Goal: Information Seeking & Learning: Learn about a topic

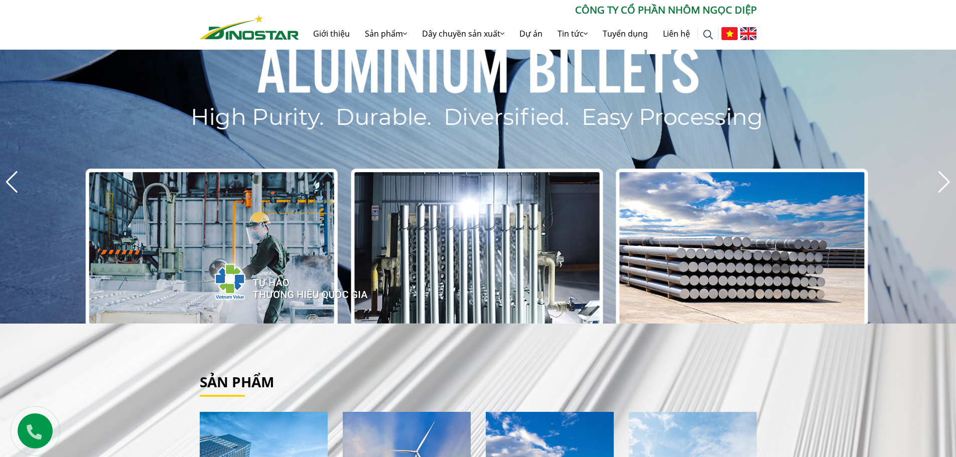
click at [752, 34] on img at bounding box center [748, 33] width 17 height 13
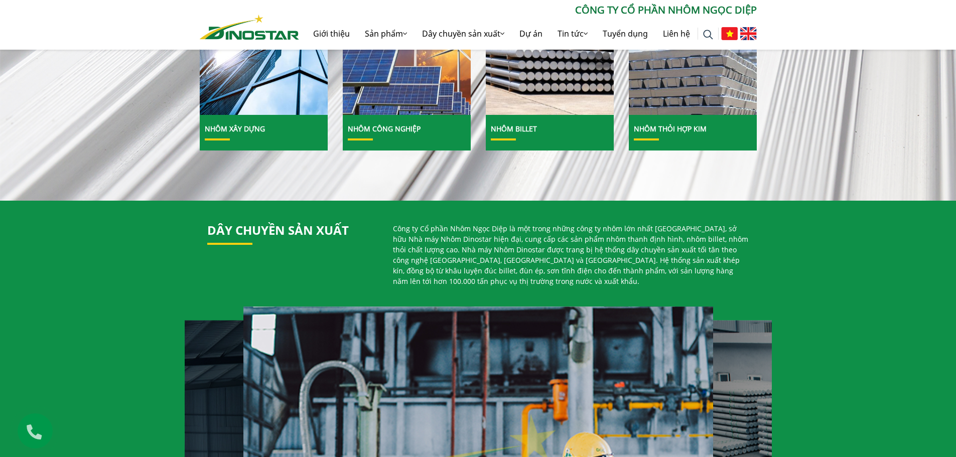
scroll to position [552, 0]
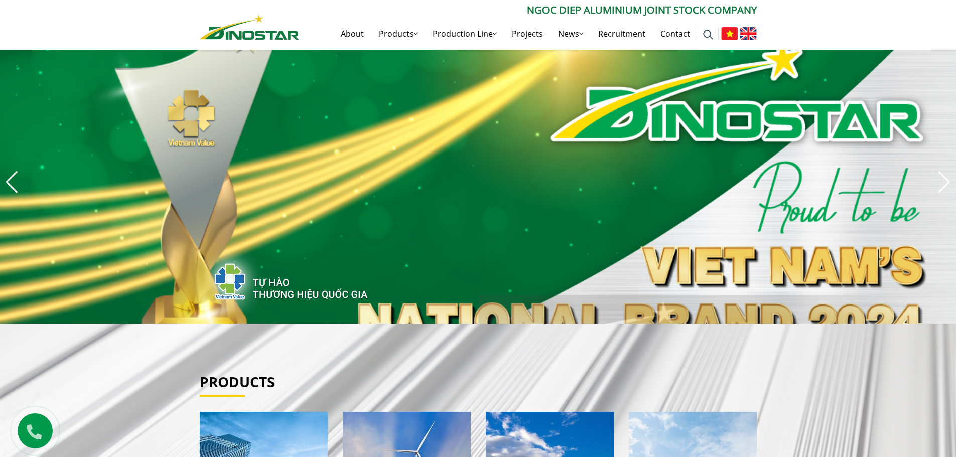
drag, startPoint x: 856, startPoint y: 333, endPoint x: 826, endPoint y: 10, distance: 323.9
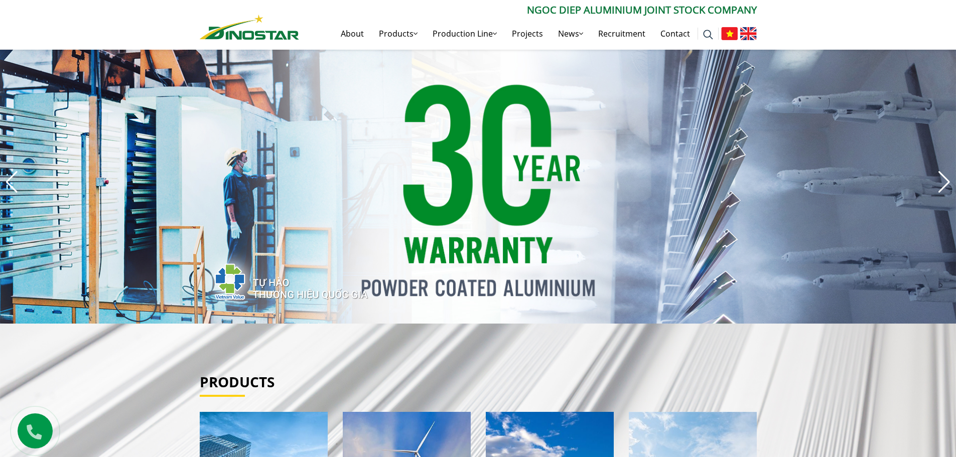
drag, startPoint x: 829, startPoint y: 343, endPoint x: 624, endPoint y: 148, distance: 282.1
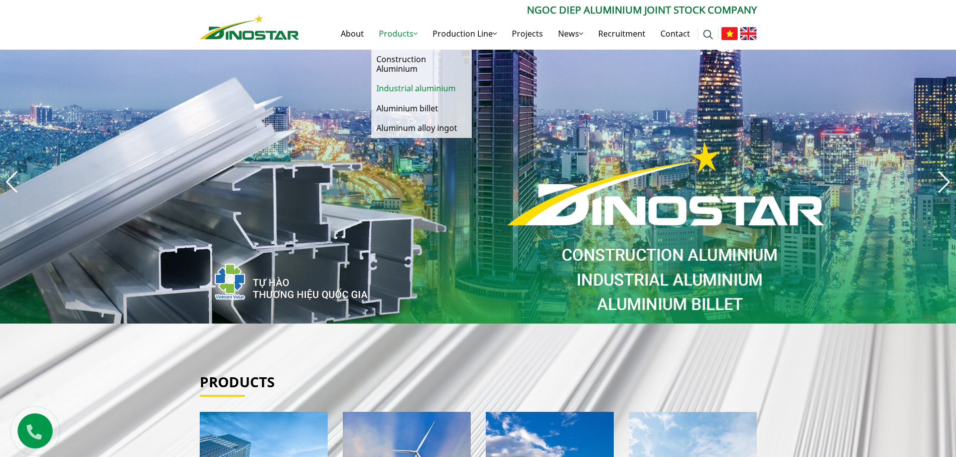
click at [409, 85] on link "Industrial aluminium" at bounding box center [421, 89] width 100 height 20
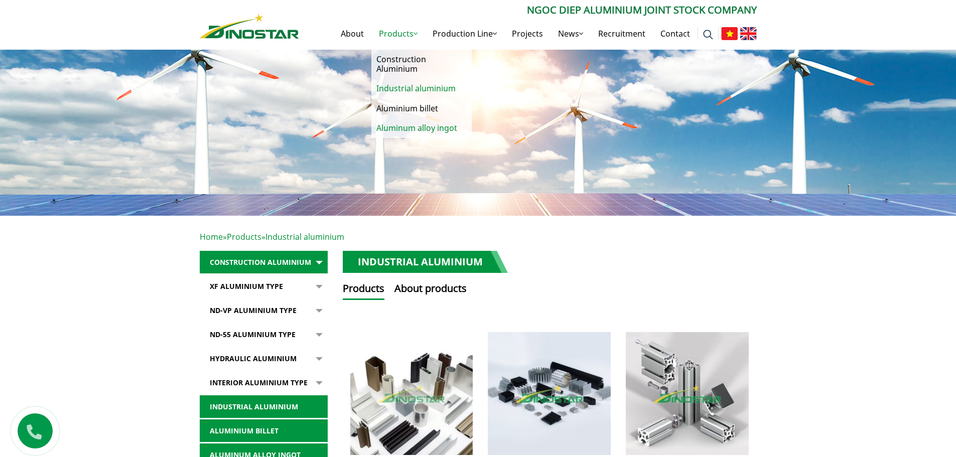
click at [404, 125] on link "Aluminum alloy ingot" at bounding box center [421, 128] width 100 height 20
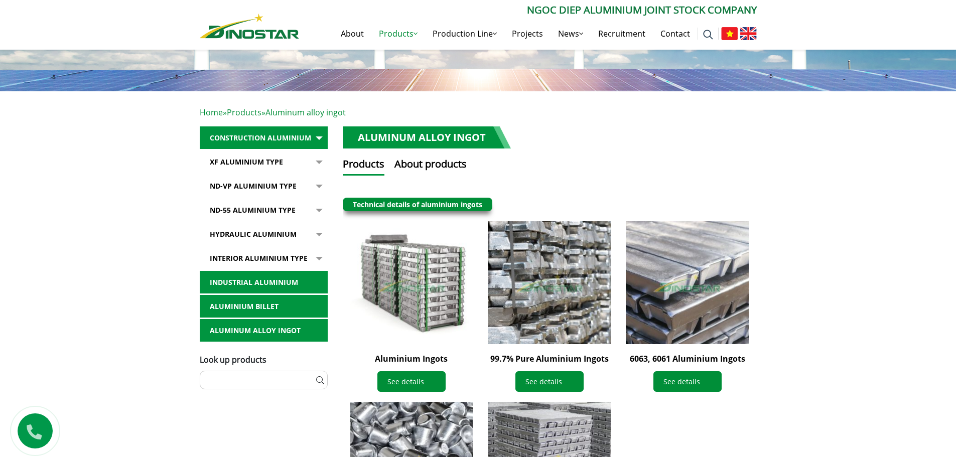
scroll to position [351, 0]
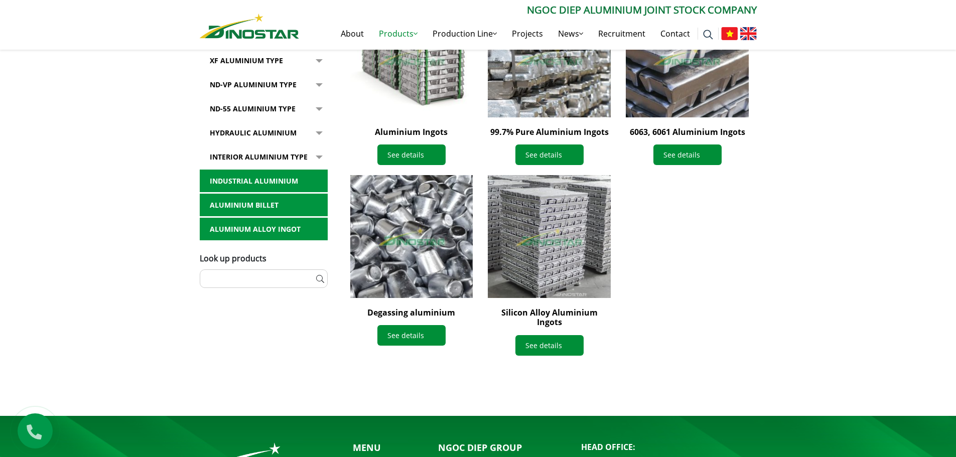
click at [421, 250] on img at bounding box center [411, 236] width 135 height 135
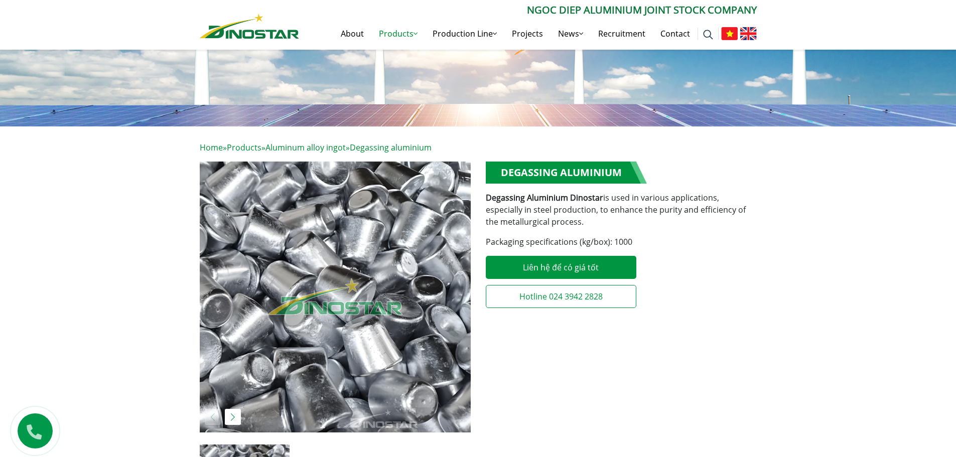
scroll to position [100, 0]
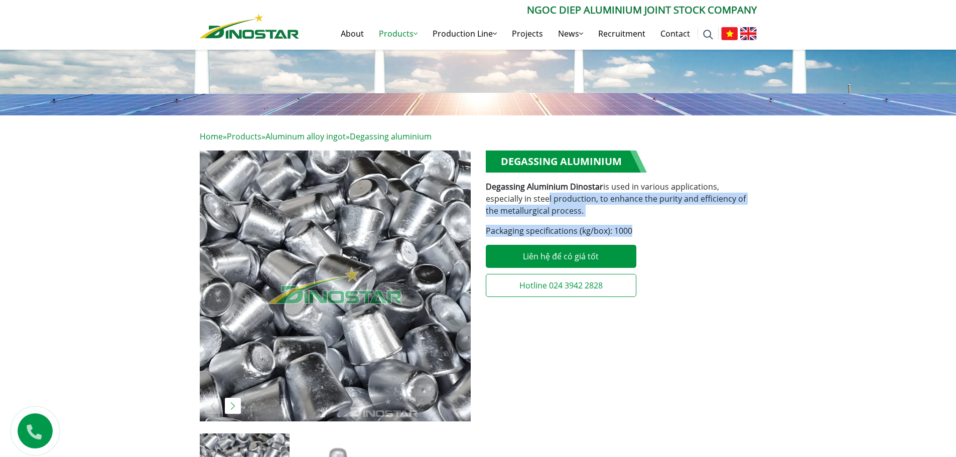
drag, startPoint x: 653, startPoint y: 225, endPoint x: 504, endPoint y: 199, distance: 151.2
click at [504, 199] on div "**********" at bounding box center [621, 226] width 271 height 152
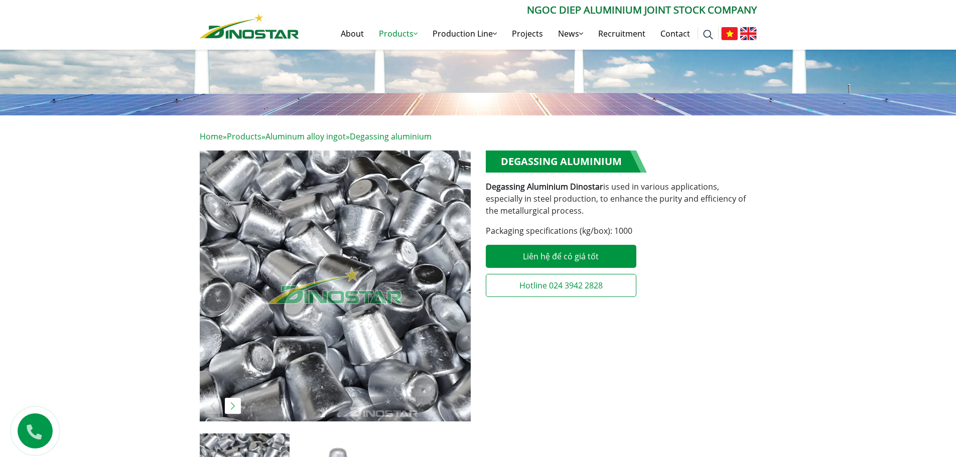
click at [690, 240] on div "**********" at bounding box center [621, 226] width 271 height 152
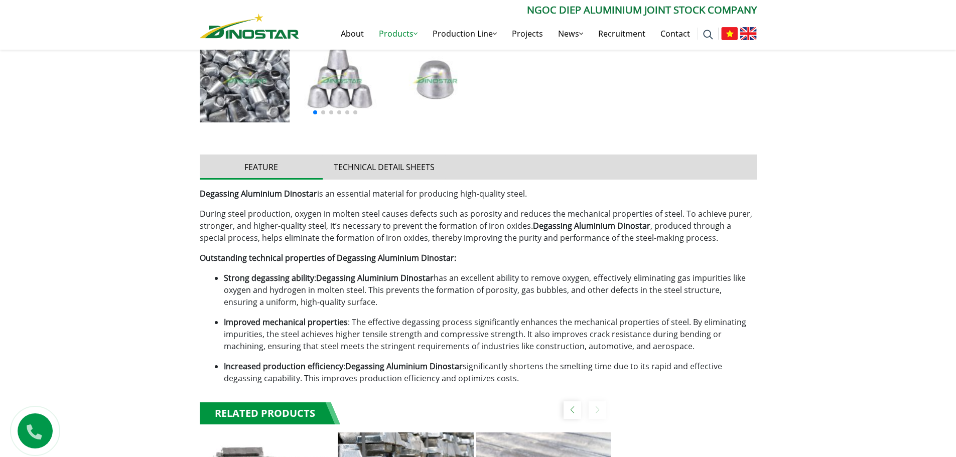
scroll to position [401, 0]
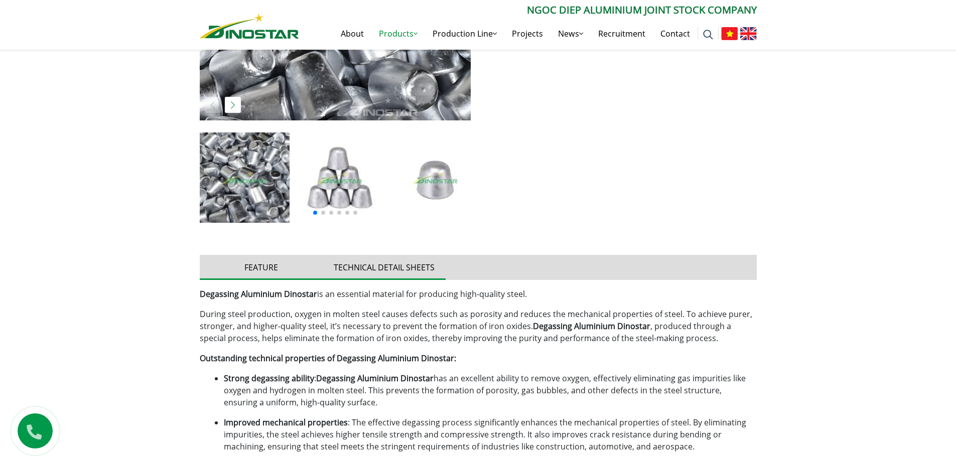
click at [375, 272] on button "Technical detail sheets" at bounding box center [384, 267] width 123 height 25
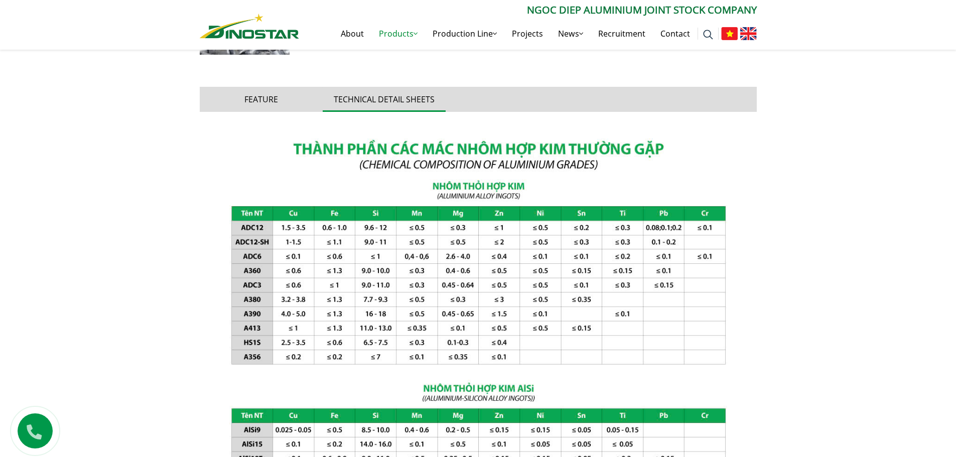
scroll to position [552, 0]
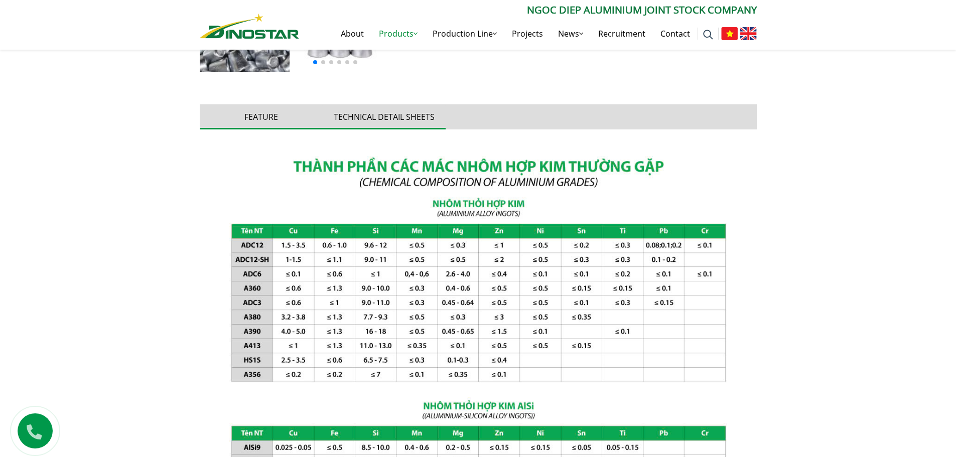
click at [279, 112] on button "Feature" at bounding box center [261, 116] width 123 height 25
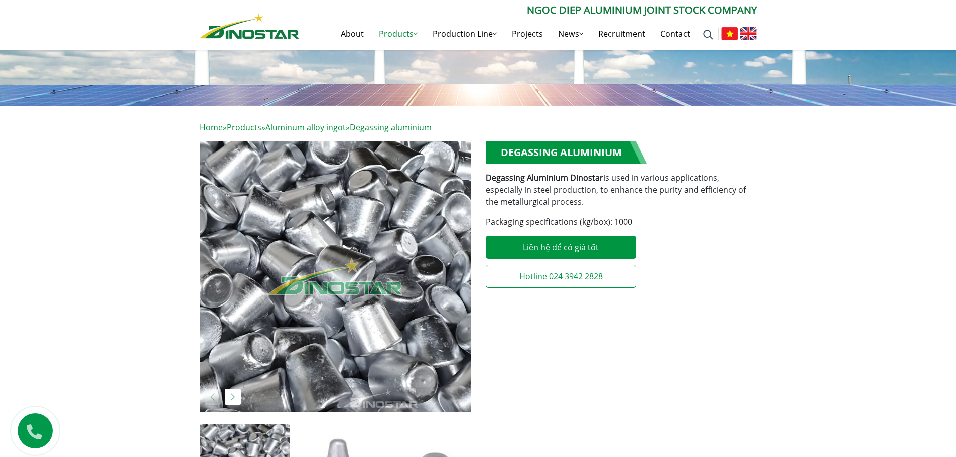
scroll to position [100, 0]
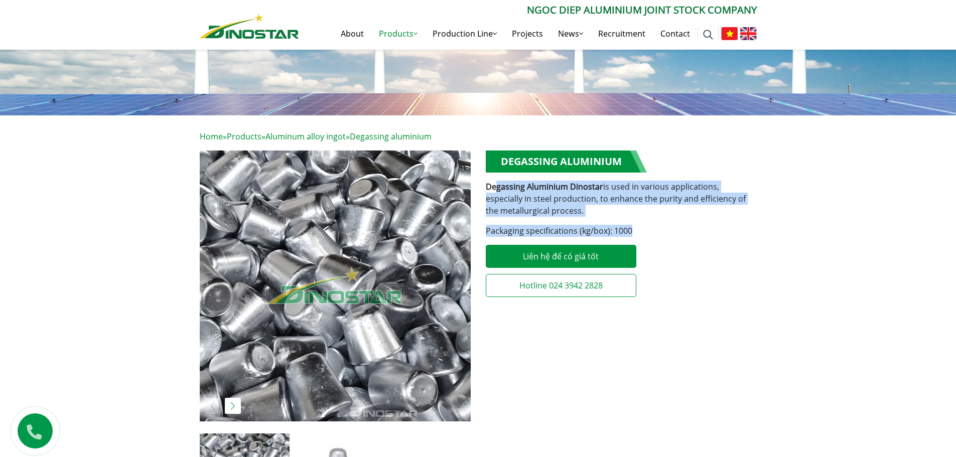
drag, startPoint x: 648, startPoint y: 229, endPoint x: 496, endPoint y: 187, distance: 157.4
click at [496, 187] on div "**********" at bounding box center [621, 226] width 271 height 152
click at [682, 222] on div "**********" at bounding box center [621, 226] width 271 height 152
drag, startPoint x: 660, startPoint y: 234, endPoint x: 484, endPoint y: 191, distance: 180.9
click at [484, 191] on div "**********" at bounding box center [621, 342] width 286 height 385
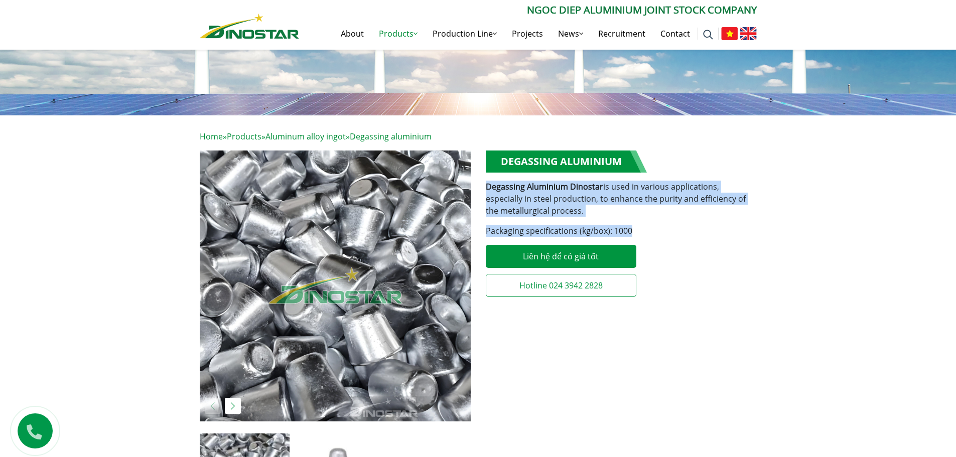
click at [653, 226] on p "Packaging specifications (kg/box): 1000" at bounding box center [621, 231] width 271 height 12
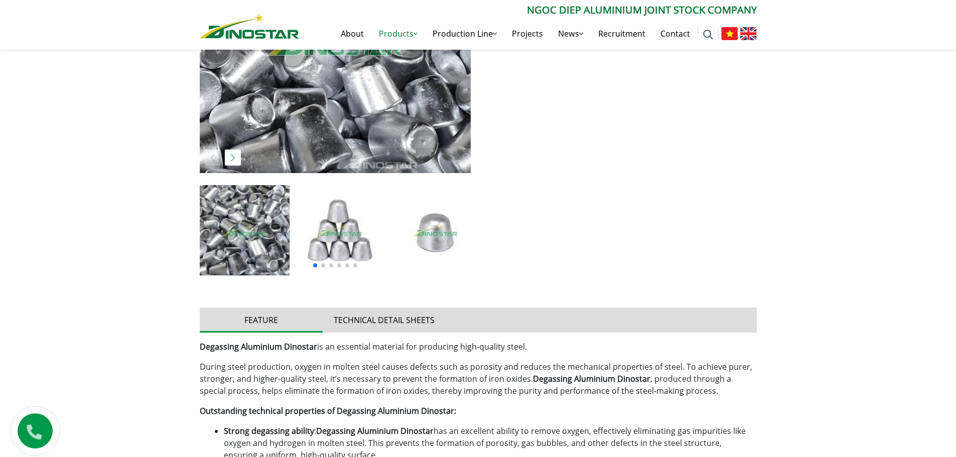
scroll to position [351, 0]
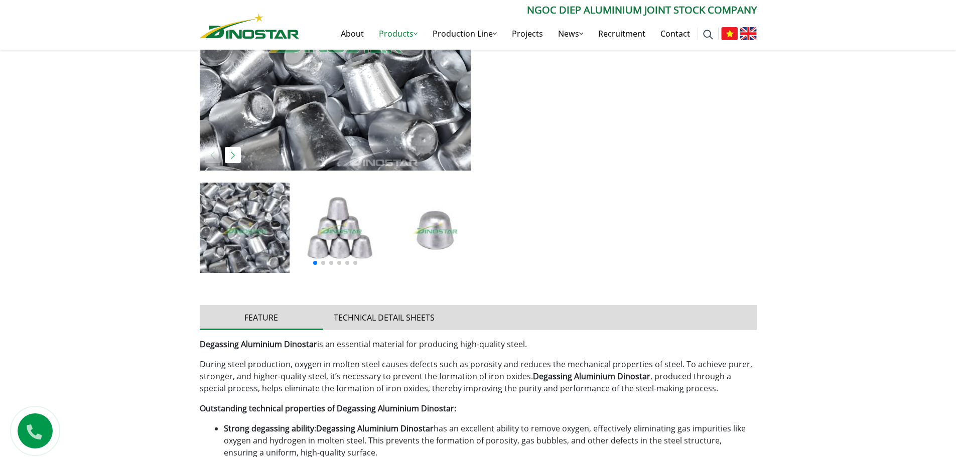
click at [351, 228] on img at bounding box center [339, 228] width 90 height 90
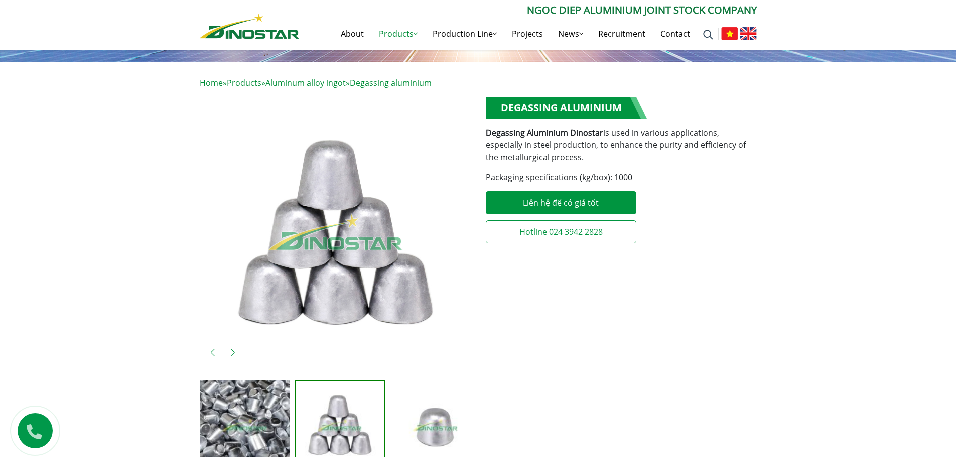
scroll to position [150, 0]
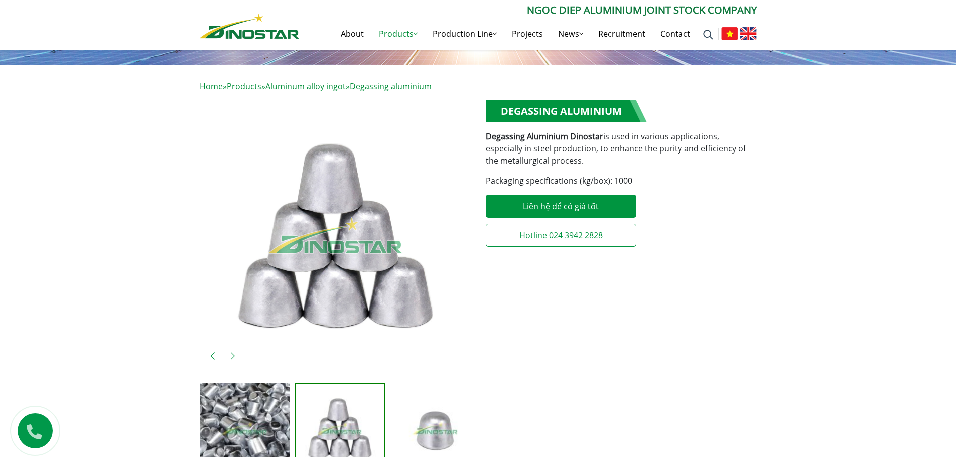
click at [242, 412] on img at bounding box center [245, 428] width 90 height 90
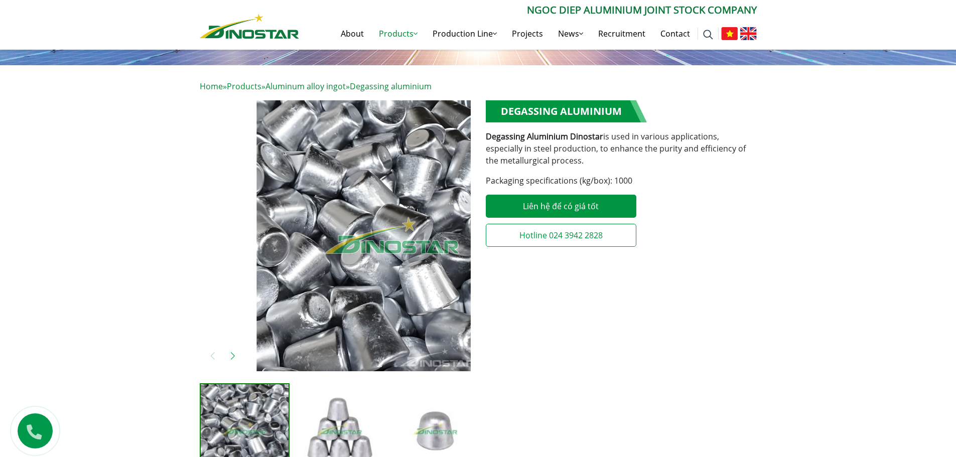
click at [311, 259] on img "1 / 8" at bounding box center [391, 235] width 271 height 271
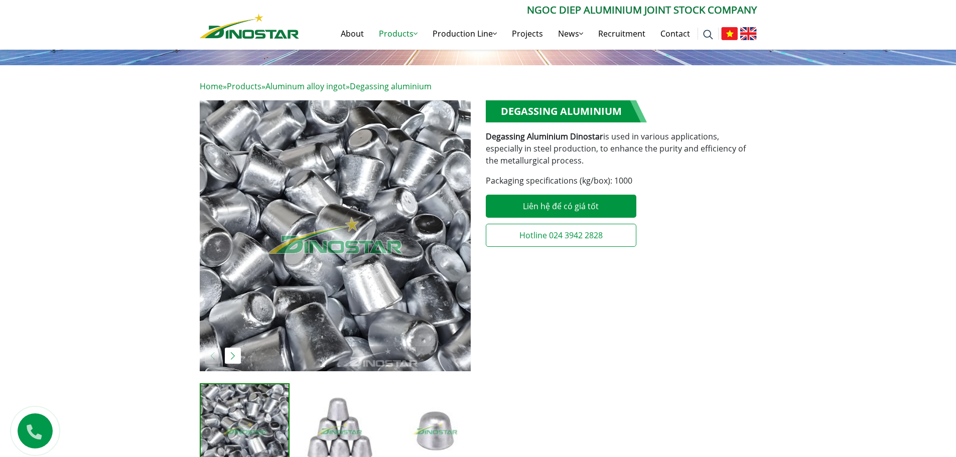
click at [357, 413] on img at bounding box center [339, 428] width 90 height 90
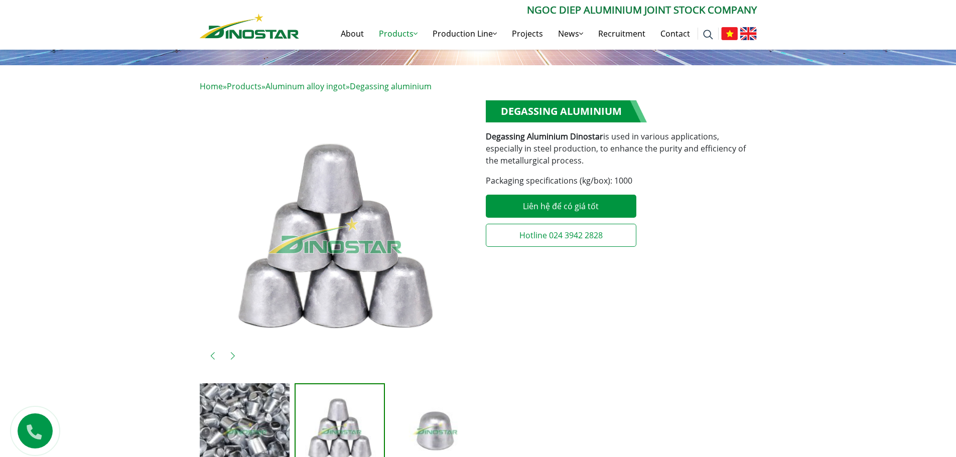
click at [241, 425] on img at bounding box center [245, 428] width 90 height 90
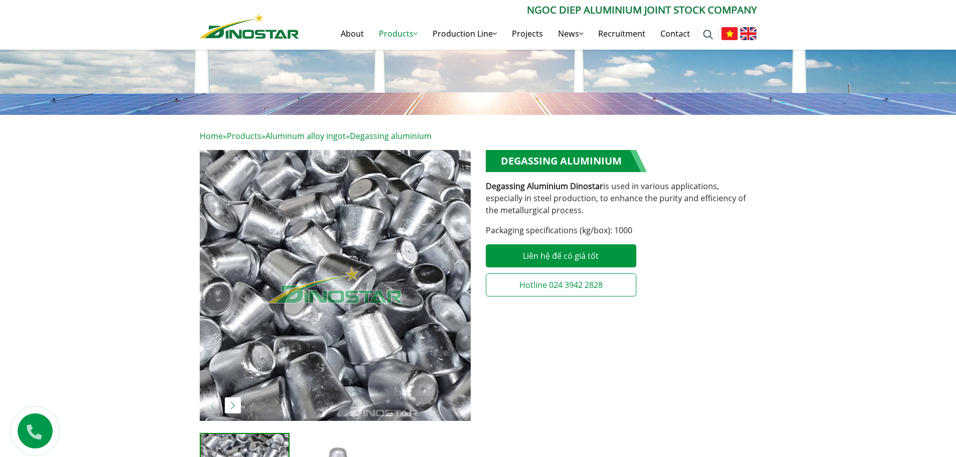
scroll to position [100, 0]
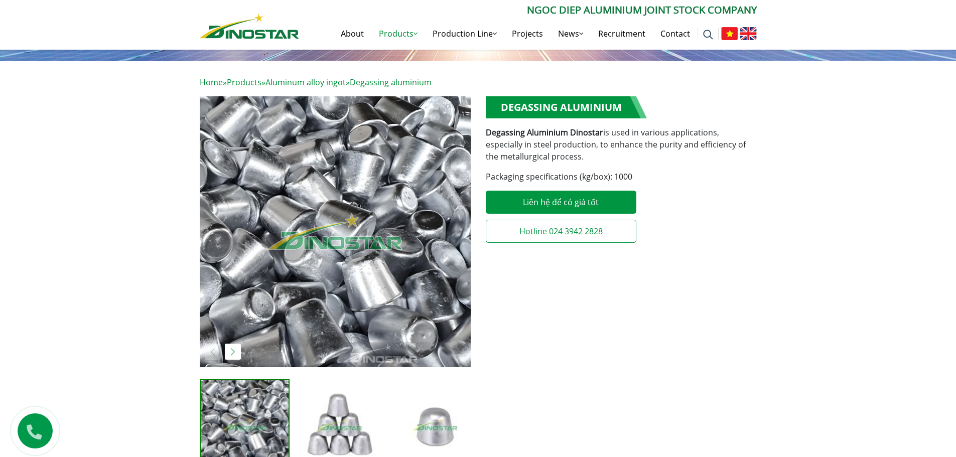
scroll to position [301, 0]
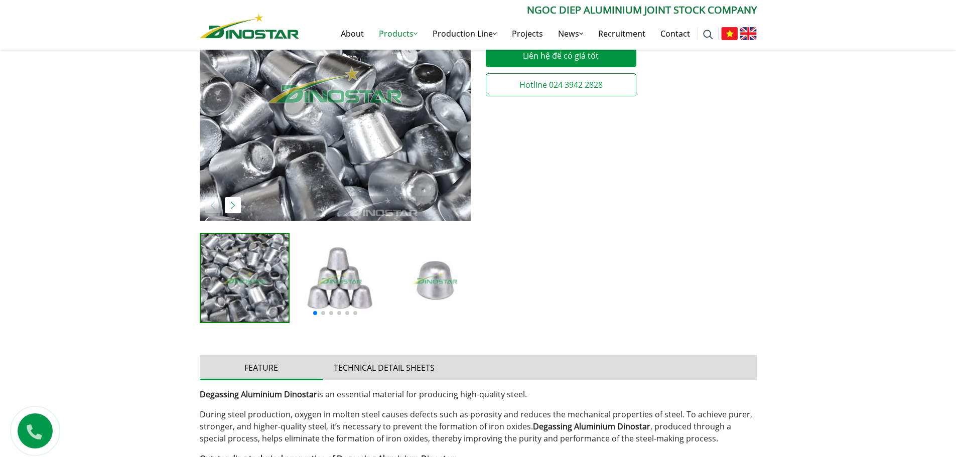
click at [337, 283] on img at bounding box center [339, 278] width 90 height 90
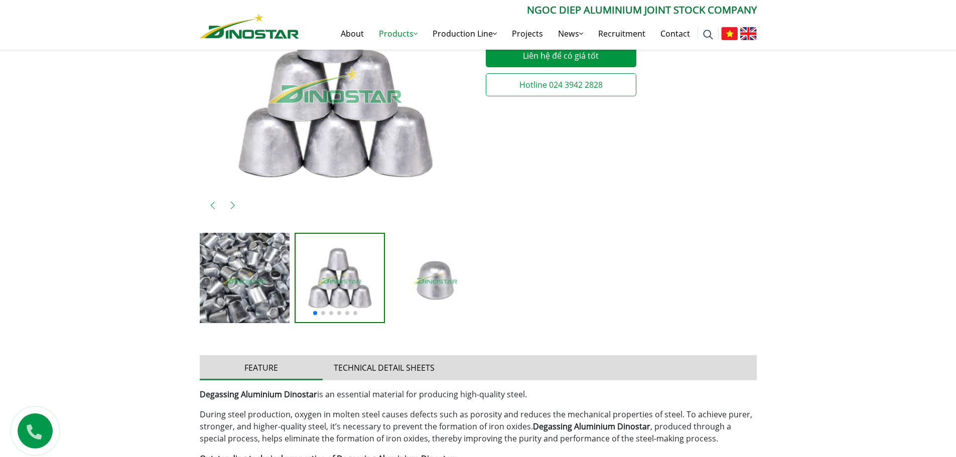
click at [418, 285] on img at bounding box center [435, 278] width 90 height 90
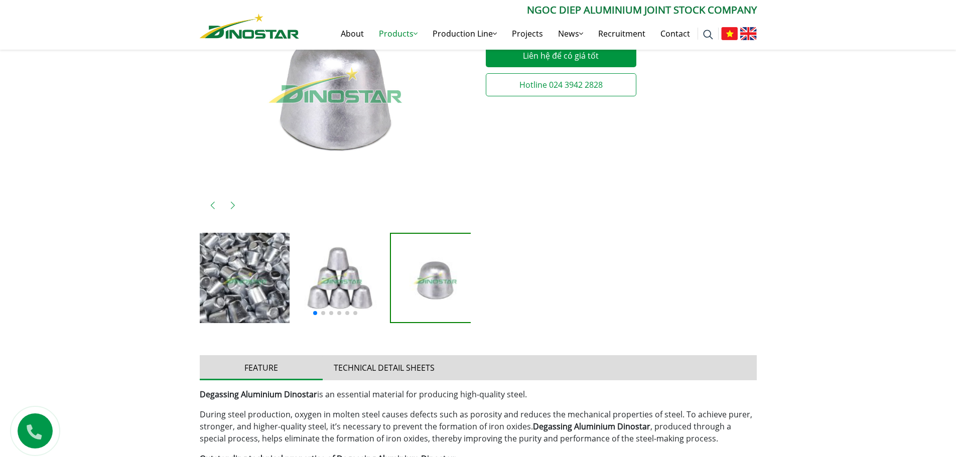
click at [329, 313] on span at bounding box center [331, 313] width 4 height 4
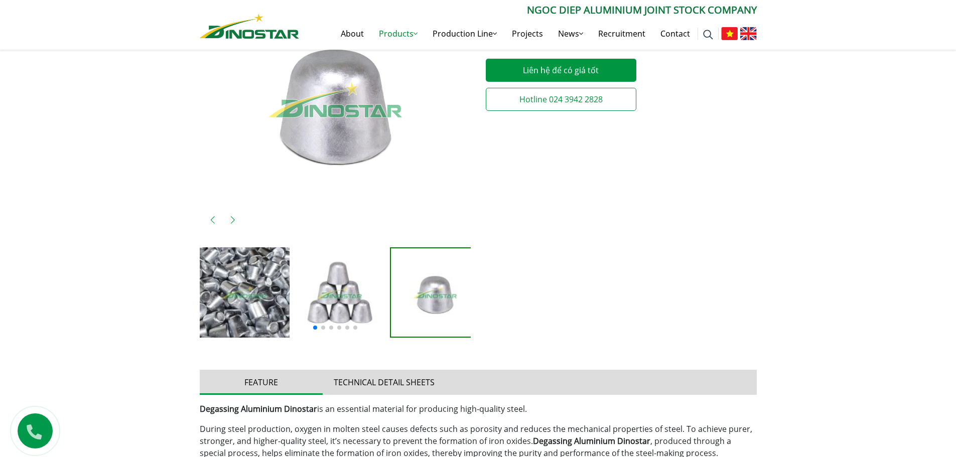
scroll to position [100, 0]
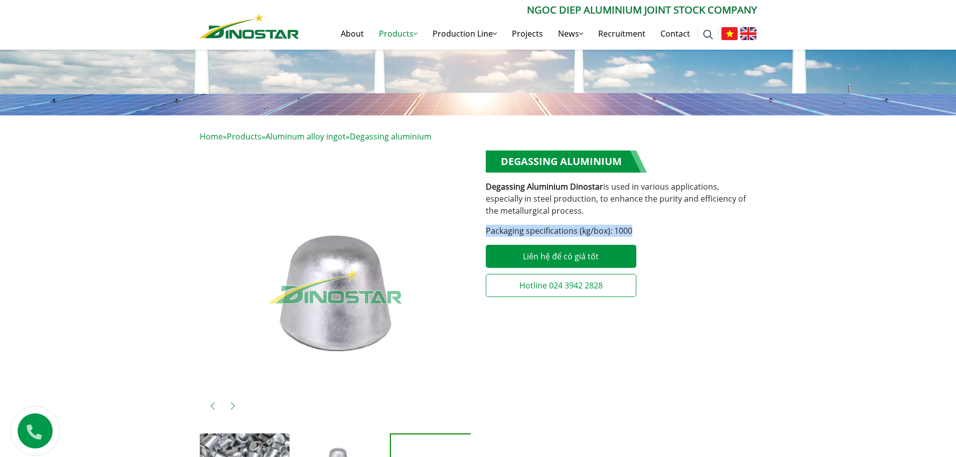
drag, startPoint x: 630, startPoint y: 230, endPoint x: 481, endPoint y: 229, distance: 149.0
click at [481, 229] on div "**********" at bounding box center [621, 342] width 286 height 385
click at [719, 241] on div "**********" at bounding box center [621, 226] width 271 height 152
click at [593, 261] on link "Liên hệ để có giá tốt" at bounding box center [561, 256] width 150 height 23
click at [588, 358] on div "**********" at bounding box center [621, 342] width 286 height 385
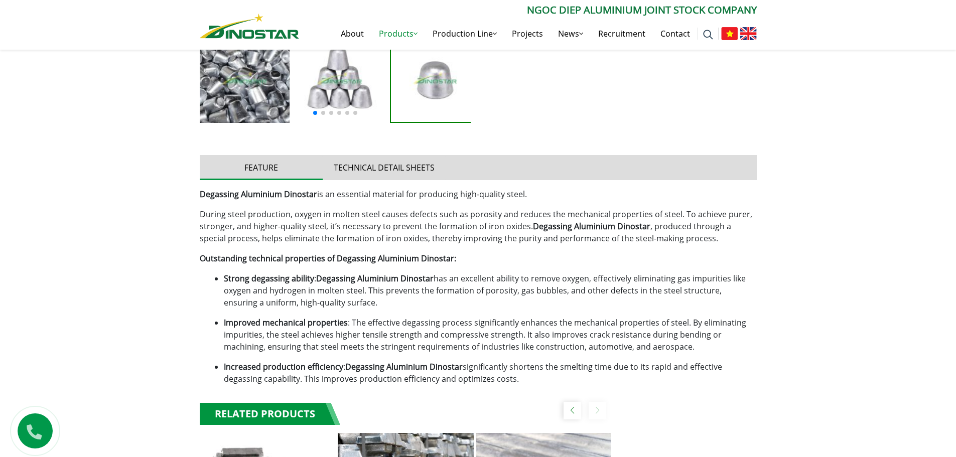
scroll to position [502, 0]
click at [416, 171] on button "Technical detail sheets" at bounding box center [384, 167] width 123 height 25
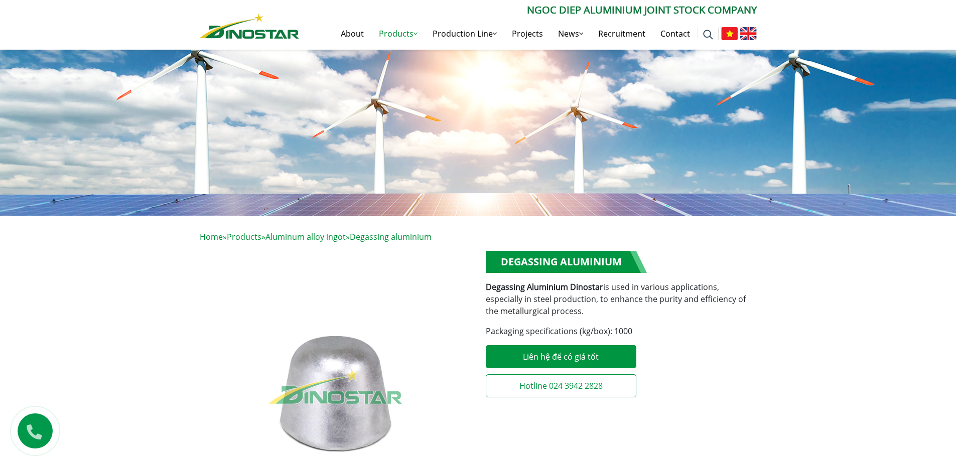
scroll to position [50, 0]
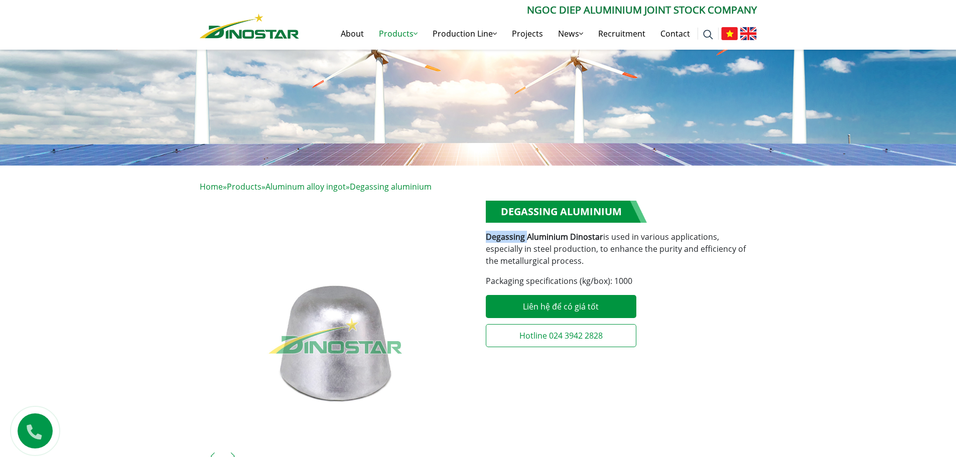
drag, startPoint x: 488, startPoint y: 238, endPoint x: 525, endPoint y: 238, distance: 37.1
click at [525, 238] on strong "Degassing Aluminium Dinostar" at bounding box center [544, 236] width 117 height 11
click at [585, 254] on p "Degassing Aluminium Dinostar is used in various applications, especially in ste…" at bounding box center [621, 249] width 271 height 36
drag, startPoint x: 499, startPoint y: 210, endPoint x: 555, endPoint y: 212, distance: 56.2
click at [555, 212] on h1 "Degassing aluminium" at bounding box center [566, 212] width 161 height 22
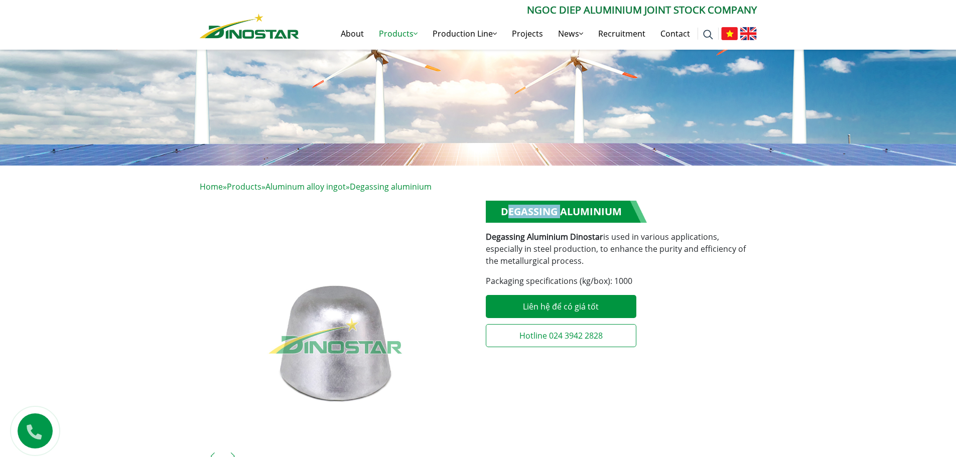
copy h1 "Degassing"
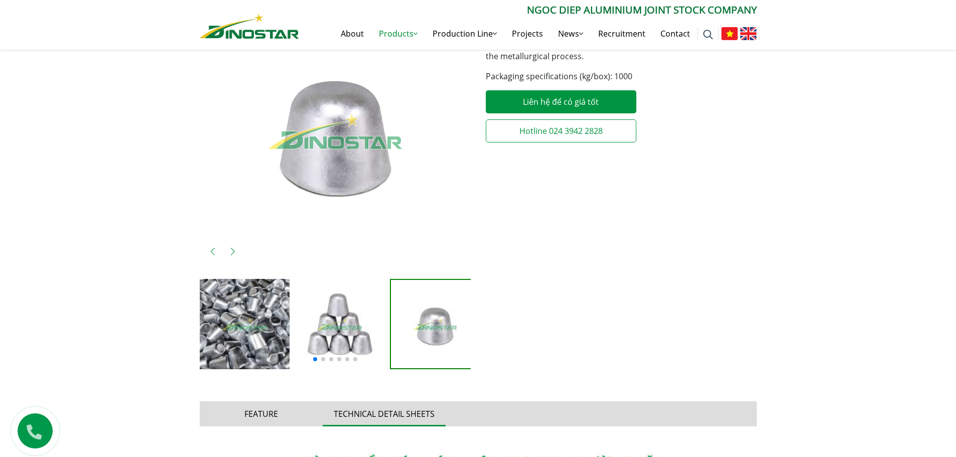
scroll to position [201, 0]
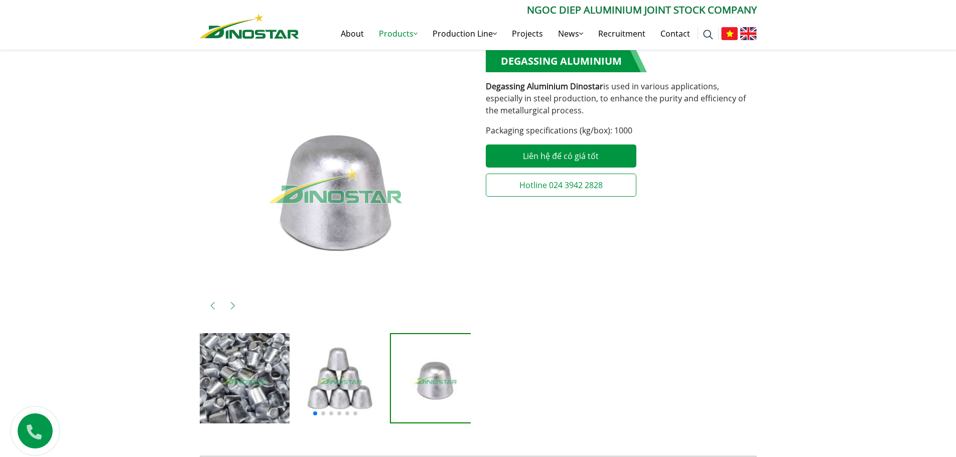
click at [345, 377] on img at bounding box center [339, 378] width 90 height 90
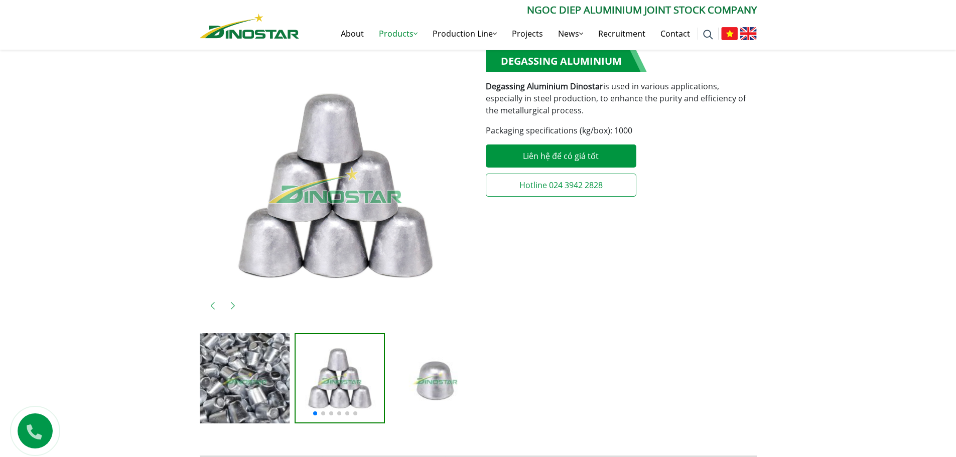
click at [426, 371] on img at bounding box center [435, 378] width 90 height 90
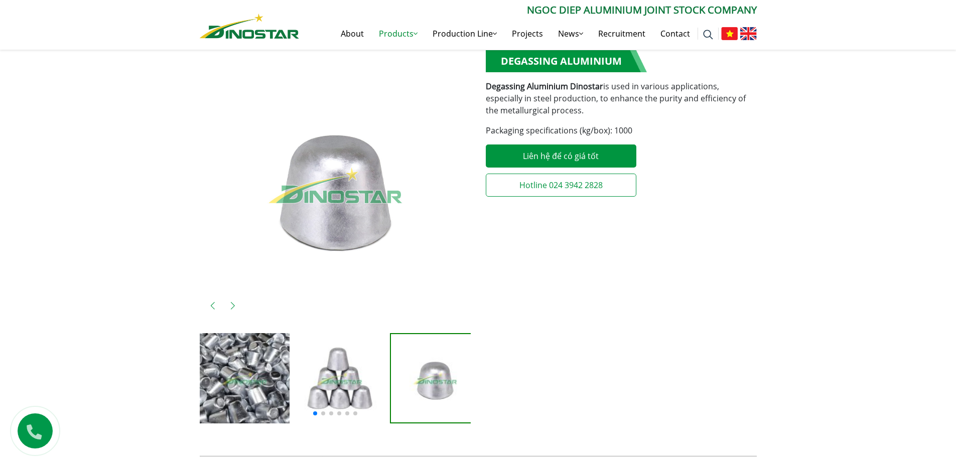
click at [353, 377] on img at bounding box center [339, 378] width 90 height 90
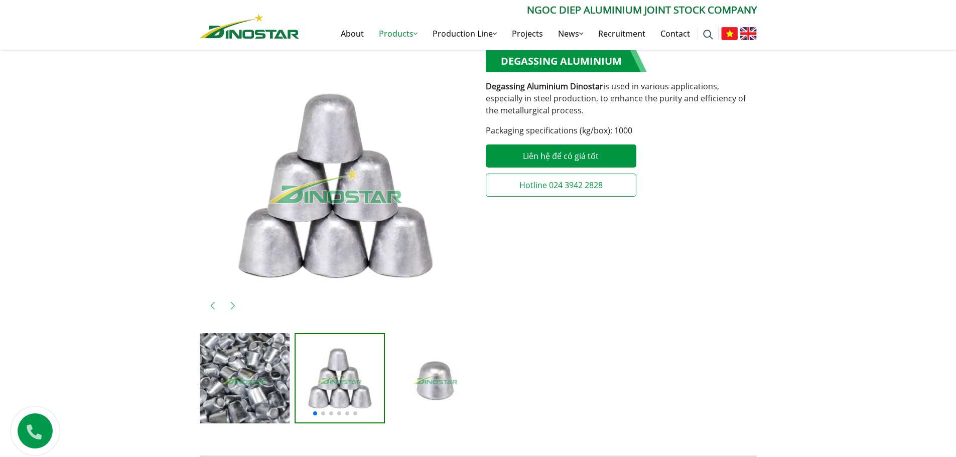
click at [431, 404] on img at bounding box center [435, 378] width 90 height 90
